Goal: Task Accomplishment & Management: Use online tool/utility

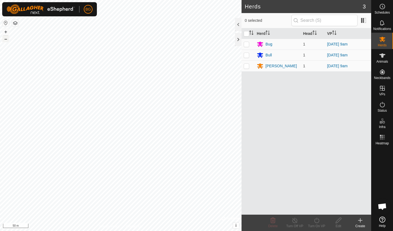
click at [6, 41] on button "–" at bounding box center [5, 39] width 7 height 7
click at [245, 33] on input "checkbox" at bounding box center [246, 33] width 5 height 5
checkbox input "true"
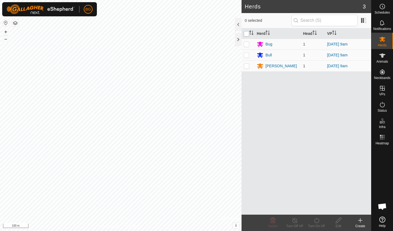
checkbox input "true"
click at [381, 59] on icon at bounding box center [382, 55] width 7 height 7
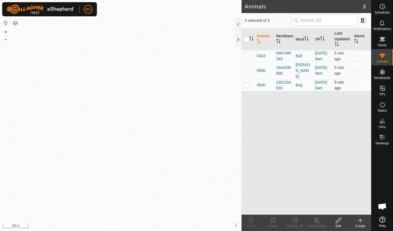
click at [246, 87] on p-checkbox at bounding box center [246, 85] width 5 height 4
checkbox input "true"
click at [271, 224] on icon at bounding box center [272, 220] width 7 height 7
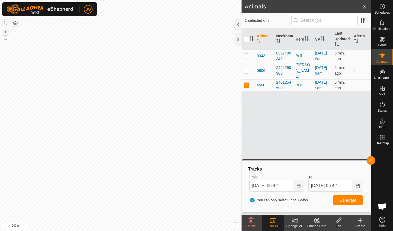
click at [7, 30] on button "+" at bounding box center [5, 32] width 7 height 7
click at [246, 73] on p-checkbox at bounding box center [246, 70] width 5 height 4
checkbox input "true"
click at [247, 58] on p-checkbox at bounding box center [246, 56] width 5 height 4
checkbox input "true"
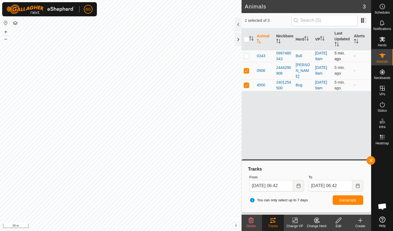
checkbox input "true"
click at [349, 200] on span "Generate" at bounding box center [347, 200] width 17 height 4
click at [370, 162] on button "button" at bounding box center [370, 160] width 9 height 9
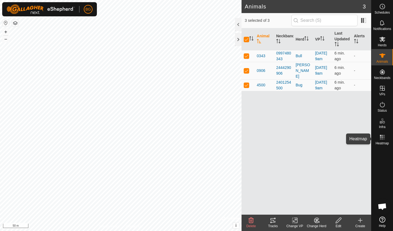
click at [382, 137] on rect at bounding box center [381, 137] width 1 height 1
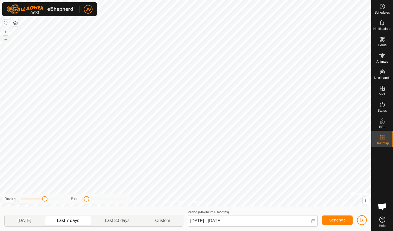
click at [6, 39] on button "–" at bounding box center [5, 39] width 7 height 7
click at [113, 221] on p-togglebutton "Last 30 days" at bounding box center [117, 220] width 50 height 11
type input "[DATE] - [DATE]"
click at [362, 221] on span "button" at bounding box center [361, 220] width 4 height 4
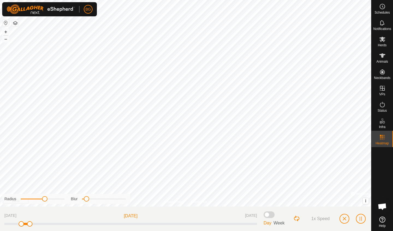
click at [345, 219] on span "button" at bounding box center [344, 219] width 4 height 4
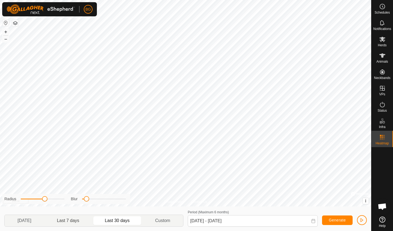
click at [79, 223] on p-togglebutton "Last 7 days" at bounding box center [68, 220] width 48 height 11
type input "[DATE] - [DATE]"
click at [362, 221] on span "button" at bounding box center [361, 220] width 4 height 4
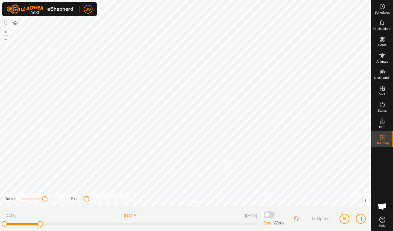
click at [345, 219] on span "button" at bounding box center [344, 219] width 4 height 4
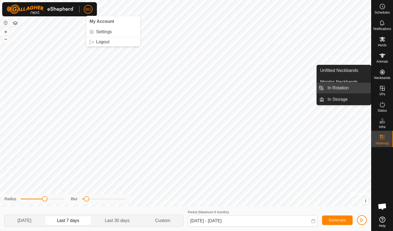
click at [338, 91] on link "In Rotation" at bounding box center [347, 88] width 47 height 11
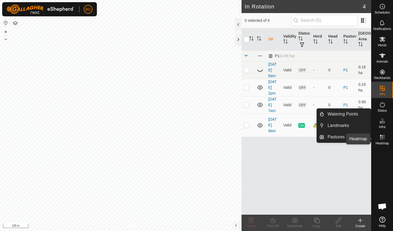
click at [382, 139] on rect at bounding box center [381, 139] width 1 height 1
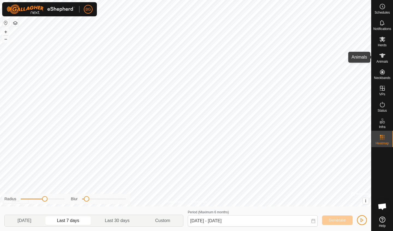
click at [381, 57] on icon at bounding box center [382, 55] width 6 height 4
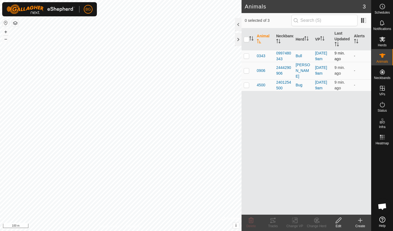
click at [244, 61] on td at bounding box center [247, 56] width 13 height 12
checkbox input "true"
click at [275, 223] on icon at bounding box center [272, 220] width 5 height 4
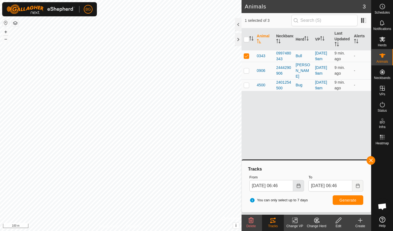
click at [298, 188] on button "Choose Date" at bounding box center [298, 185] width 11 height 11
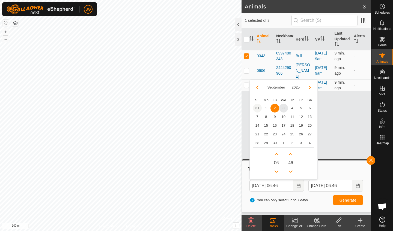
click at [256, 109] on span "31" at bounding box center [257, 108] width 9 height 9
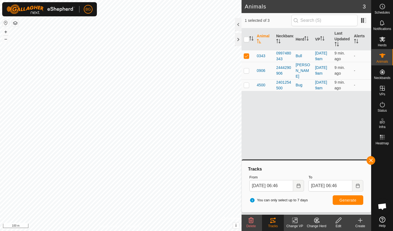
click at [344, 200] on span "Generate" at bounding box center [347, 200] width 17 height 4
click at [297, 186] on icon "Choose Date" at bounding box center [298, 186] width 4 height 4
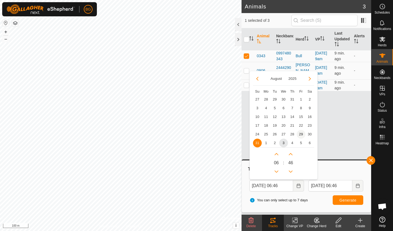
click at [302, 134] on span "29" at bounding box center [300, 134] width 9 height 9
type input "[DATE] 06:46"
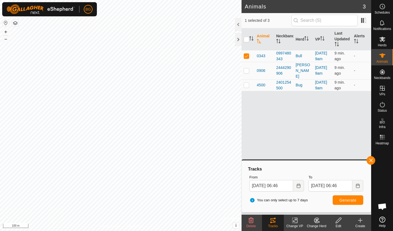
click at [342, 198] on span "Generate" at bounding box center [347, 200] width 17 height 4
click at [373, 162] on button "button" at bounding box center [370, 160] width 9 height 9
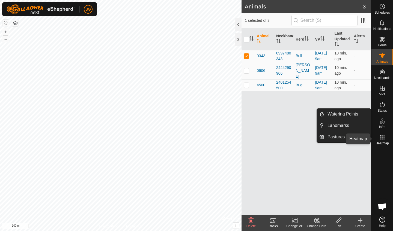
click at [382, 136] on rect at bounding box center [381, 135] width 1 height 1
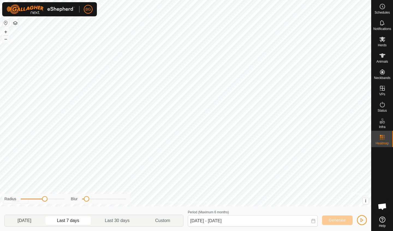
click at [28, 218] on p-togglebutton "[DATE]" at bounding box center [25, 220] width 40 height 11
click at [77, 221] on p-togglebutton "Last 7 days" at bounding box center [68, 220] width 48 height 11
type input "[DATE] - [DATE]"
click at [362, 220] on span "button" at bounding box center [361, 220] width 4 height 4
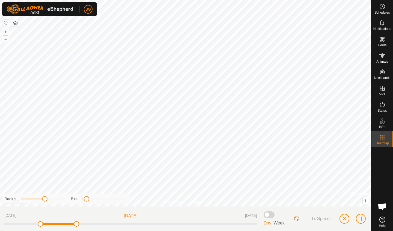
click at [345, 218] on span "button" at bounding box center [344, 219] width 4 height 4
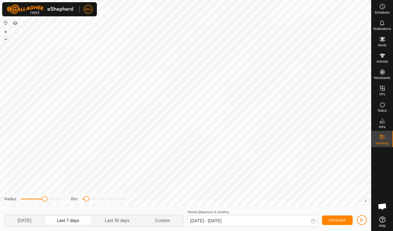
click at [6, 38] on button "–" at bounding box center [5, 39] width 7 height 7
click at [362, 222] on span "button" at bounding box center [361, 220] width 4 height 4
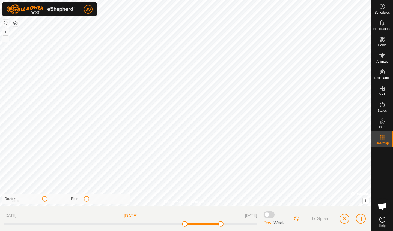
click at [345, 220] on span "button" at bounding box center [344, 219] width 4 height 4
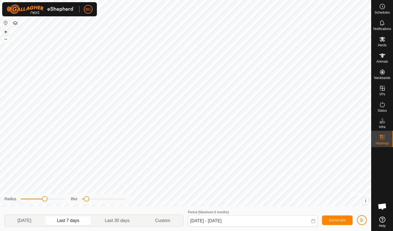
click at [7, 33] on button "+" at bounding box center [5, 32] width 7 height 7
